Goal: Find specific page/section: Find specific page/section

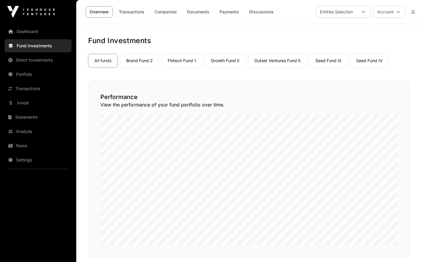
click at [25, 75] on link "Portfolio" at bounding box center [38, 74] width 67 height 13
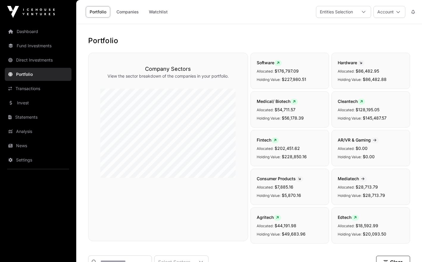
click at [134, 13] on link "Companies" at bounding box center [128, 11] width 30 height 11
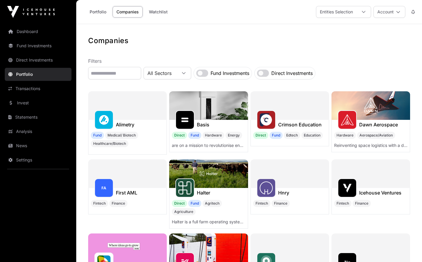
click at [101, 13] on link "Portfolio" at bounding box center [98, 11] width 24 height 11
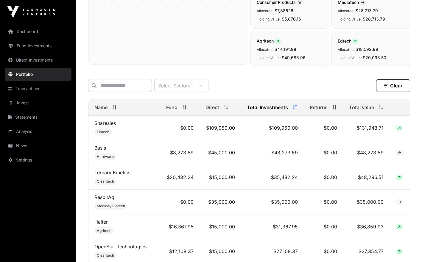
scroll to position [180, 0]
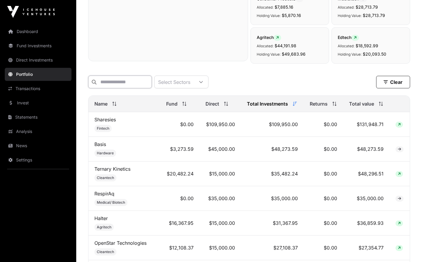
click at [152, 80] on input "text" at bounding box center [120, 82] width 64 height 13
click at [115, 106] on icon at bounding box center [115, 104] width 0 height 4
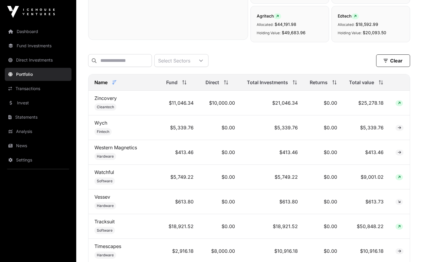
scroll to position [205, 0]
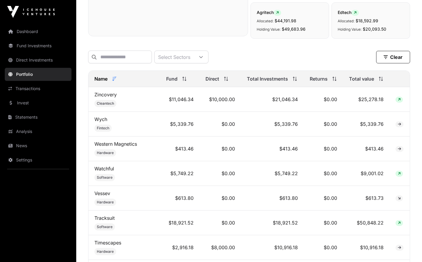
click at [132, 82] on div "Name" at bounding box center [124, 78] width 60 height 7
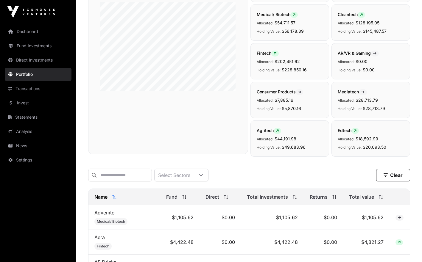
scroll to position [90, 0]
